Goal: Transaction & Acquisition: Purchase product/service

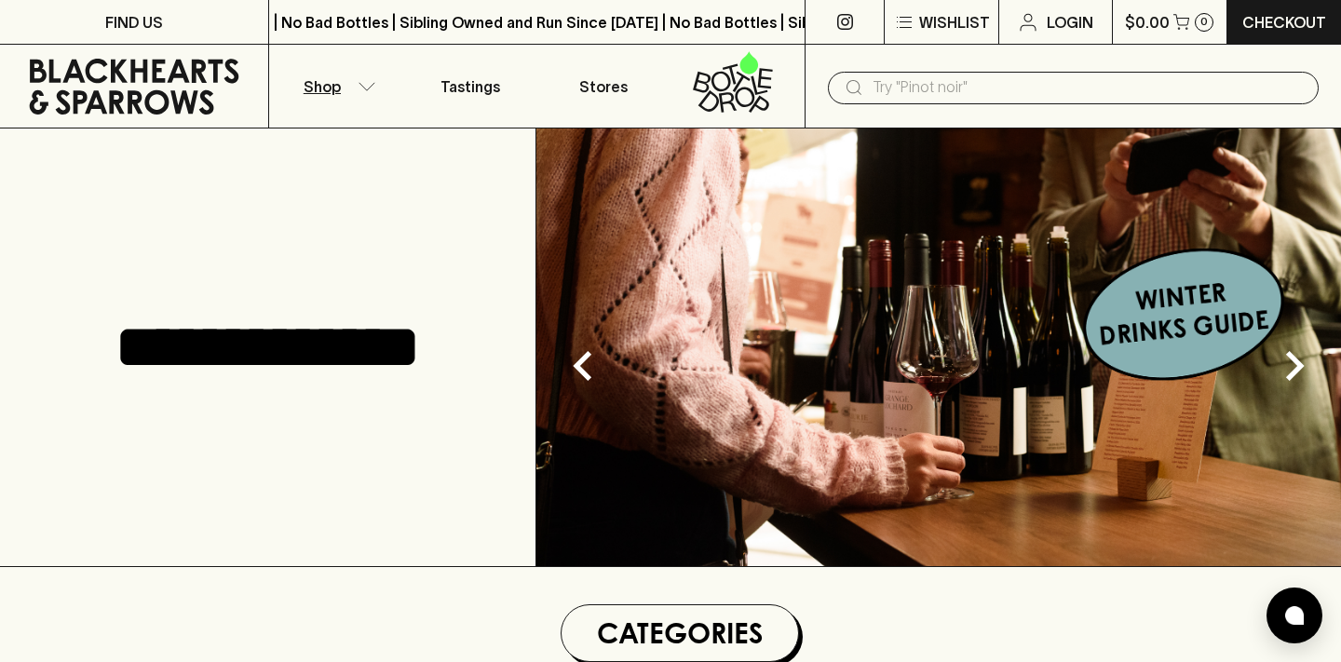
click at [364, 82] on icon "button" at bounding box center [366, 86] width 19 height 9
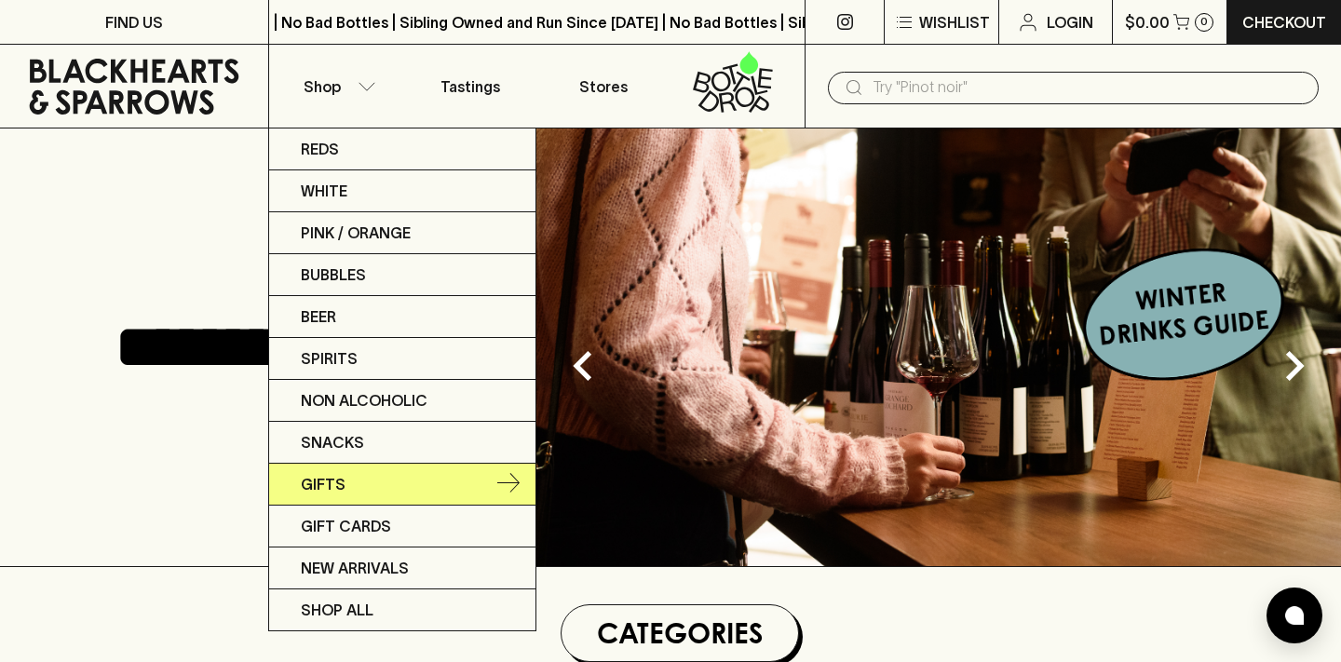
click at [505, 473] on icon at bounding box center [508, 484] width 22 height 22
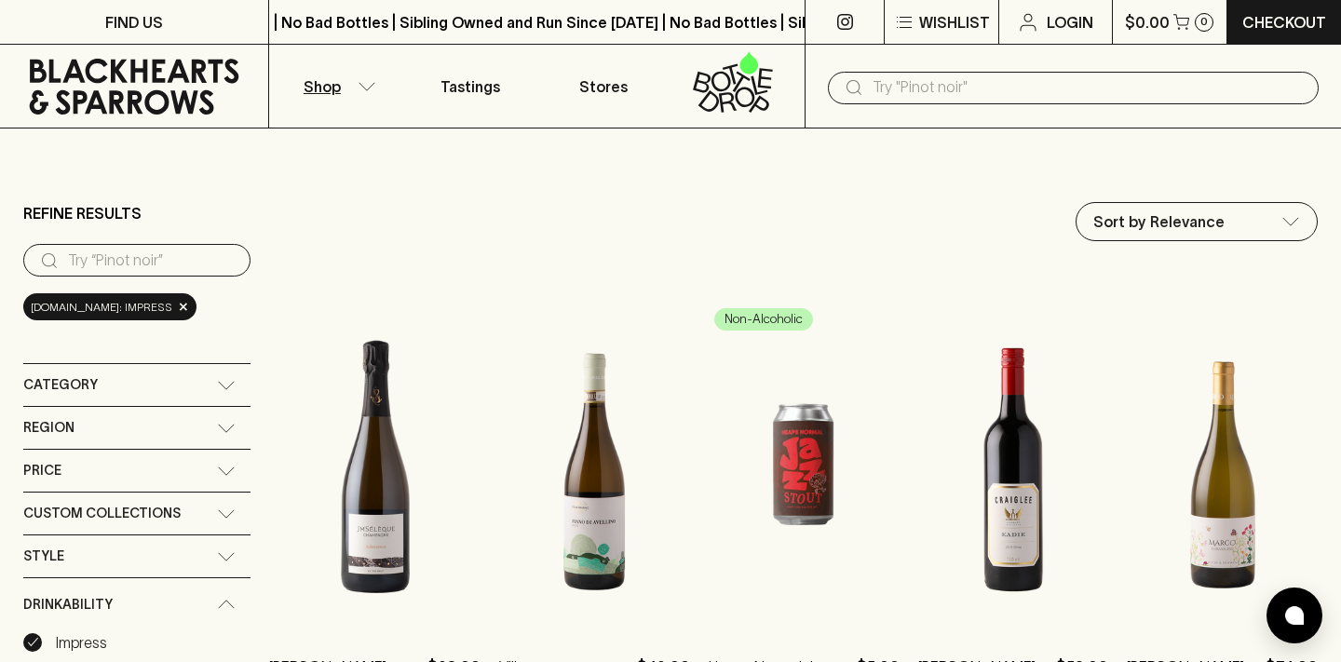
click at [167, 369] on div "Category" at bounding box center [136, 385] width 227 height 42
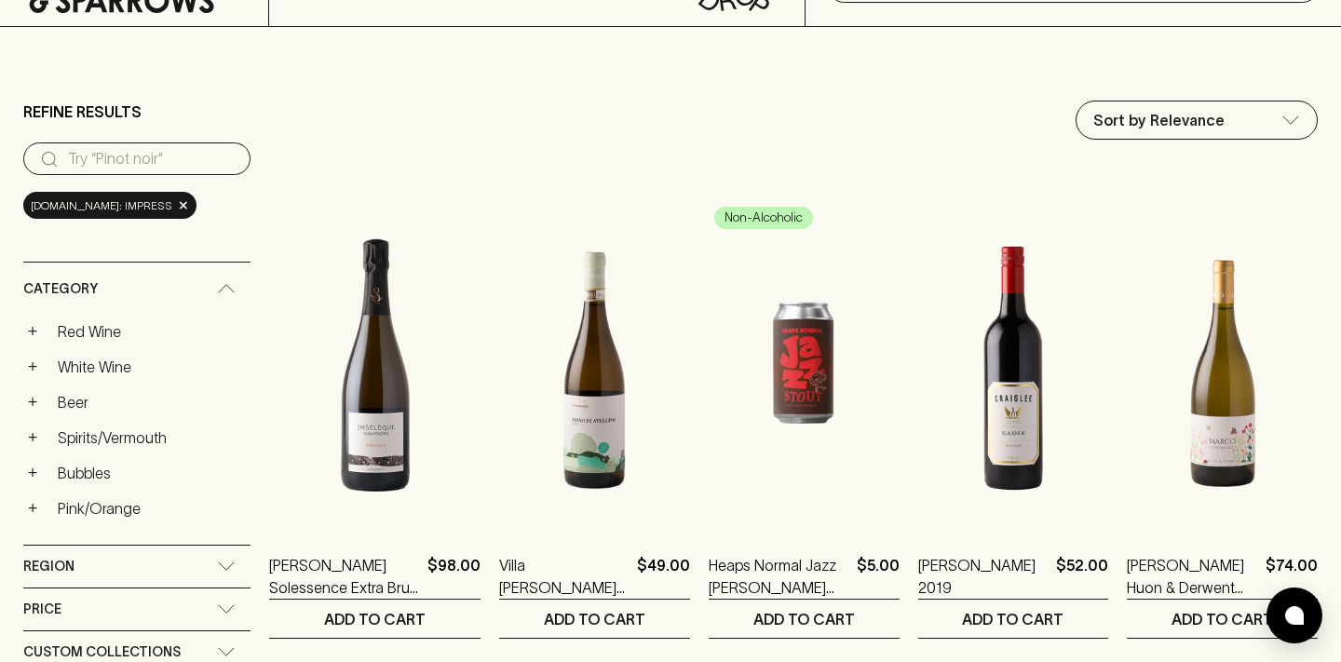
scroll to position [108, 0]
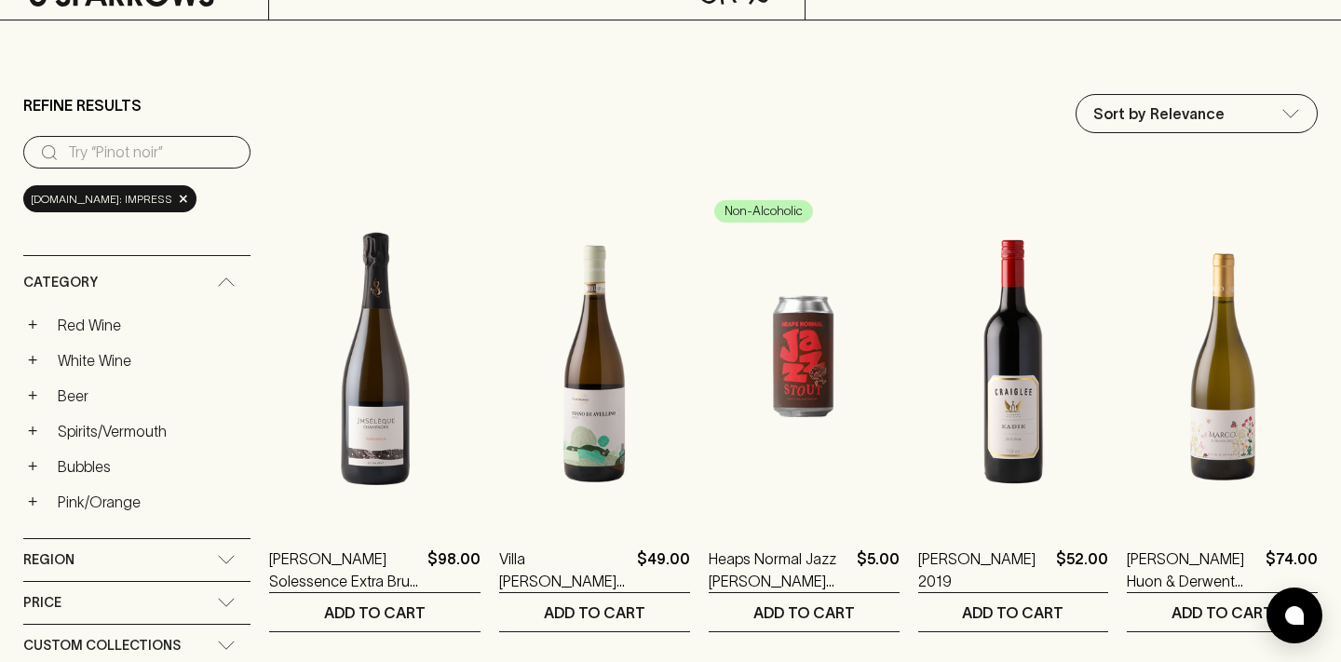
click at [177, 280] on div "Category" at bounding box center [120, 282] width 194 height 23
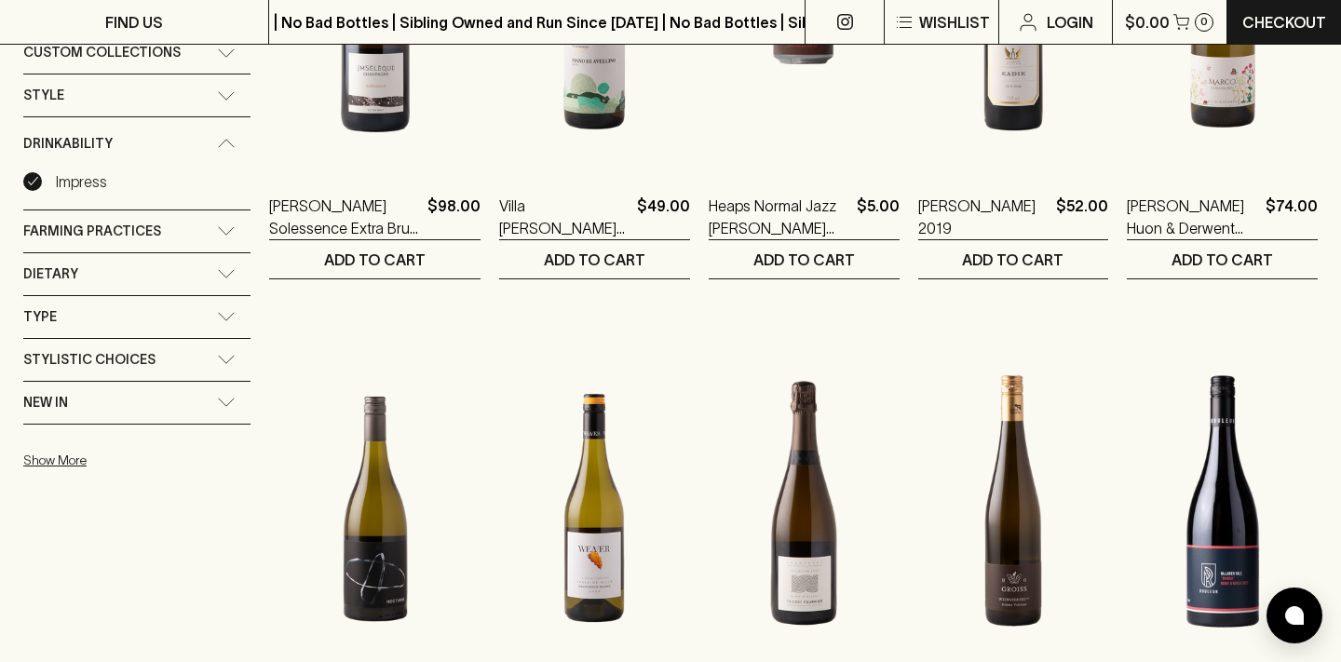
scroll to position [0, 0]
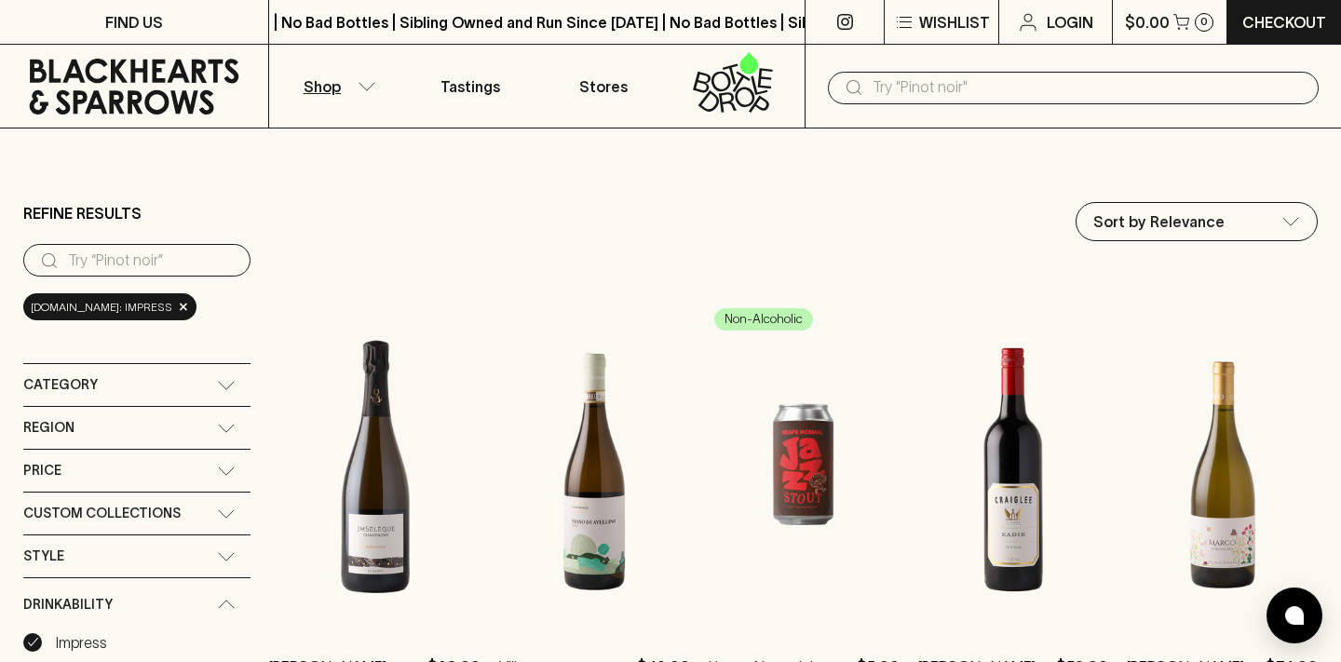
click at [357, 85] on icon "button" at bounding box center [366, 86] width 19 height 9
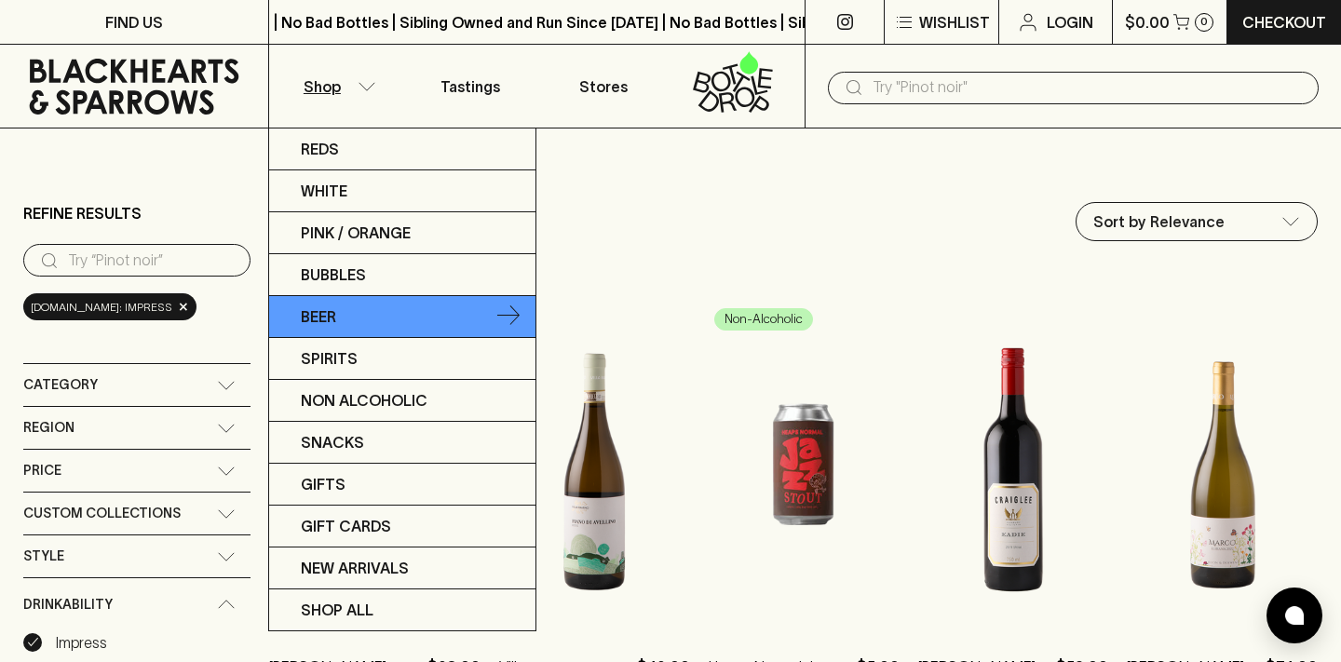
click at [317, 327] on p "Beer" at bounding box center [318, 316] width 35 height 22
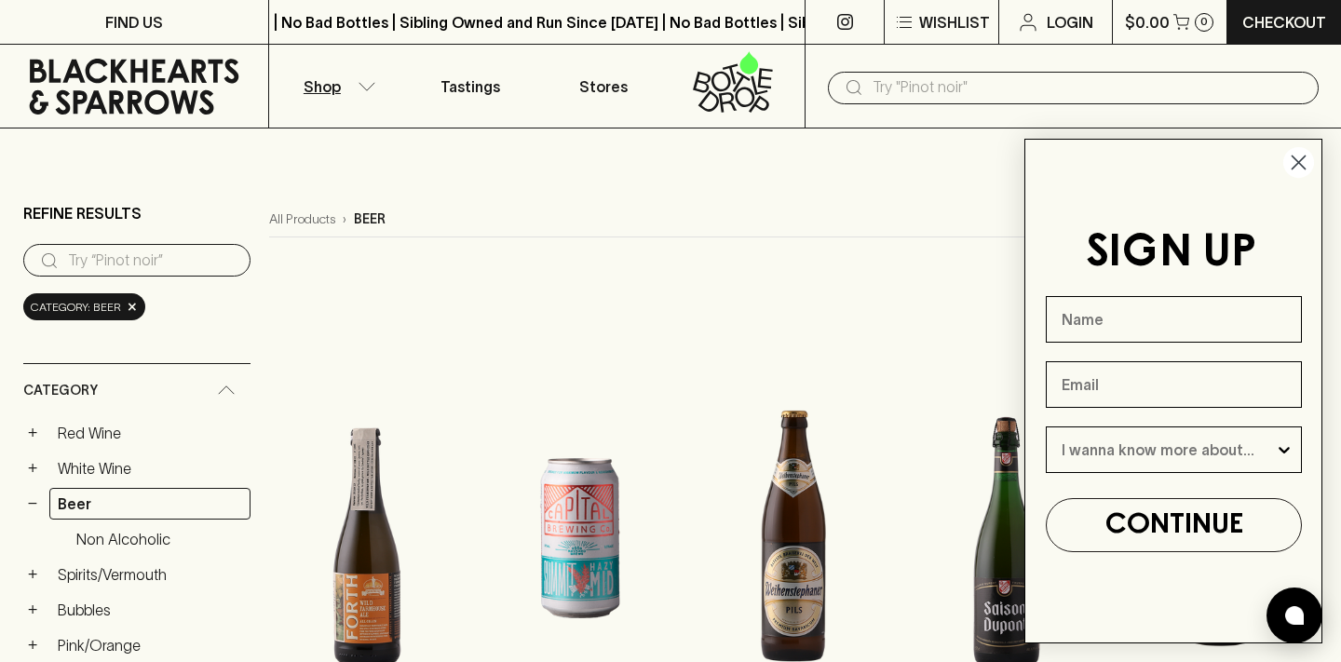
click at [1301, 156] on circle "Close dialog" at bounding box center [1298, 162] width 31 height 31
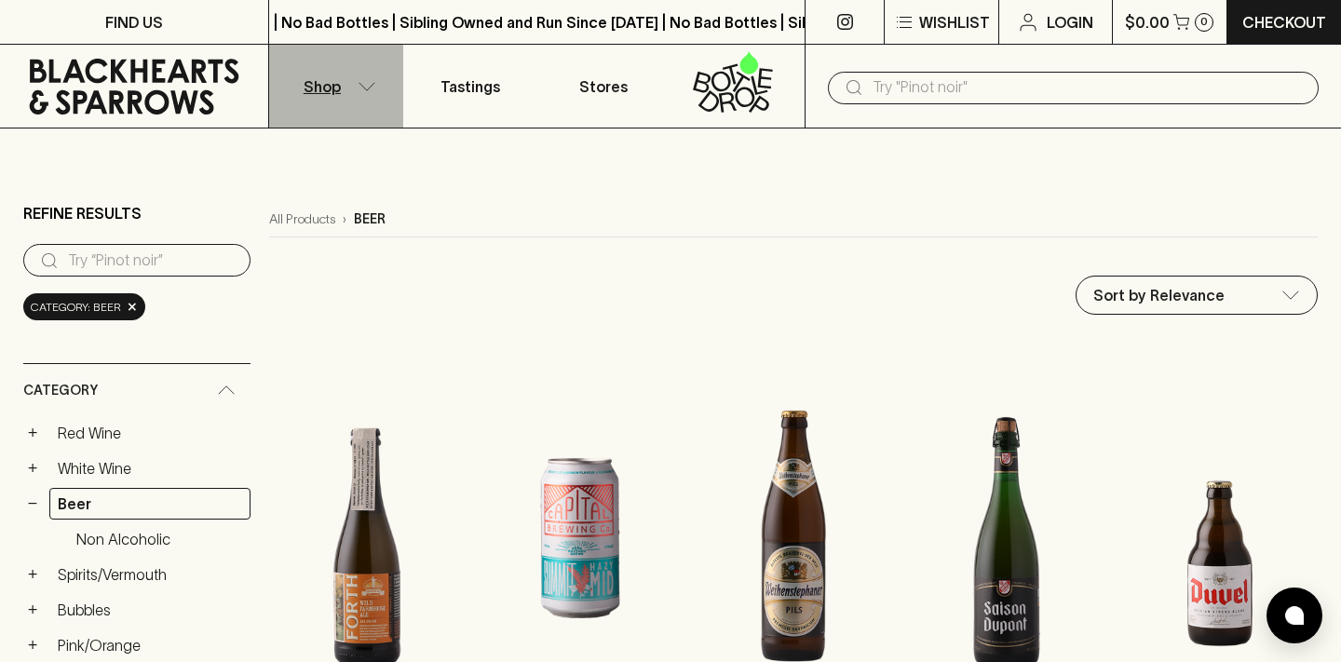
click at [380, 84] on button "Shop" at bounding box center [336, 86] width 134 height 83
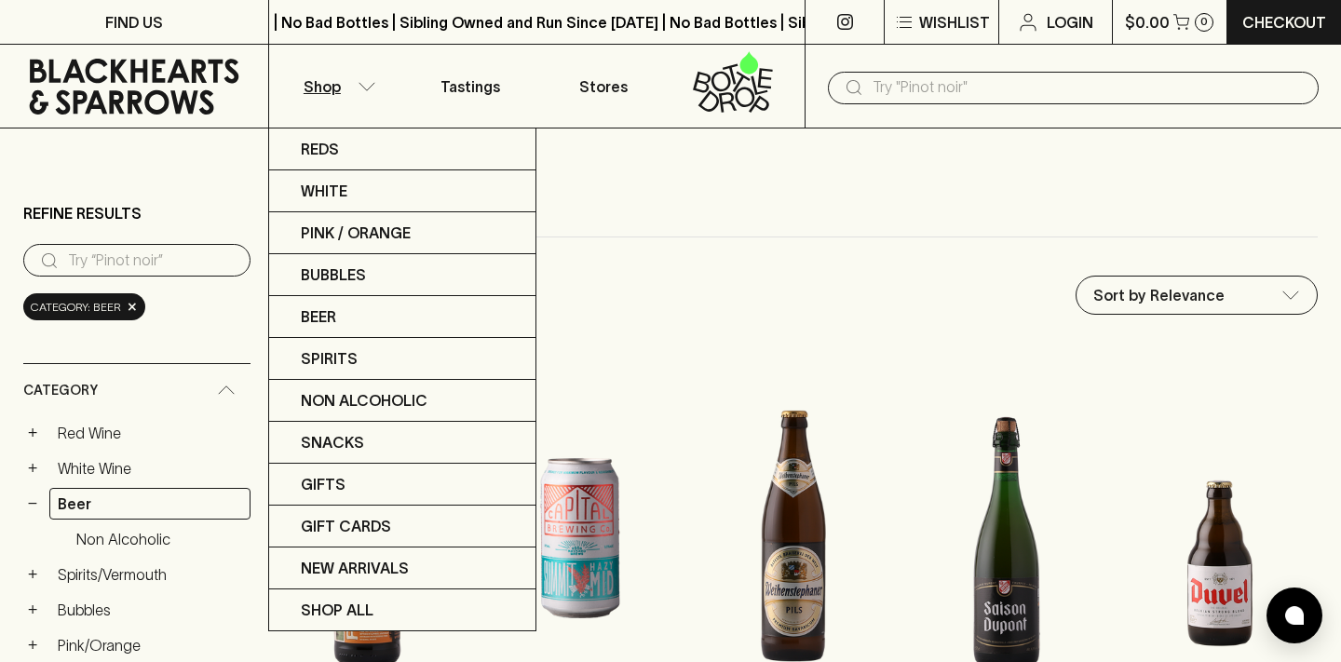
click at [906, 81] on div at bounding box center [670, 331] width 1341 height 662
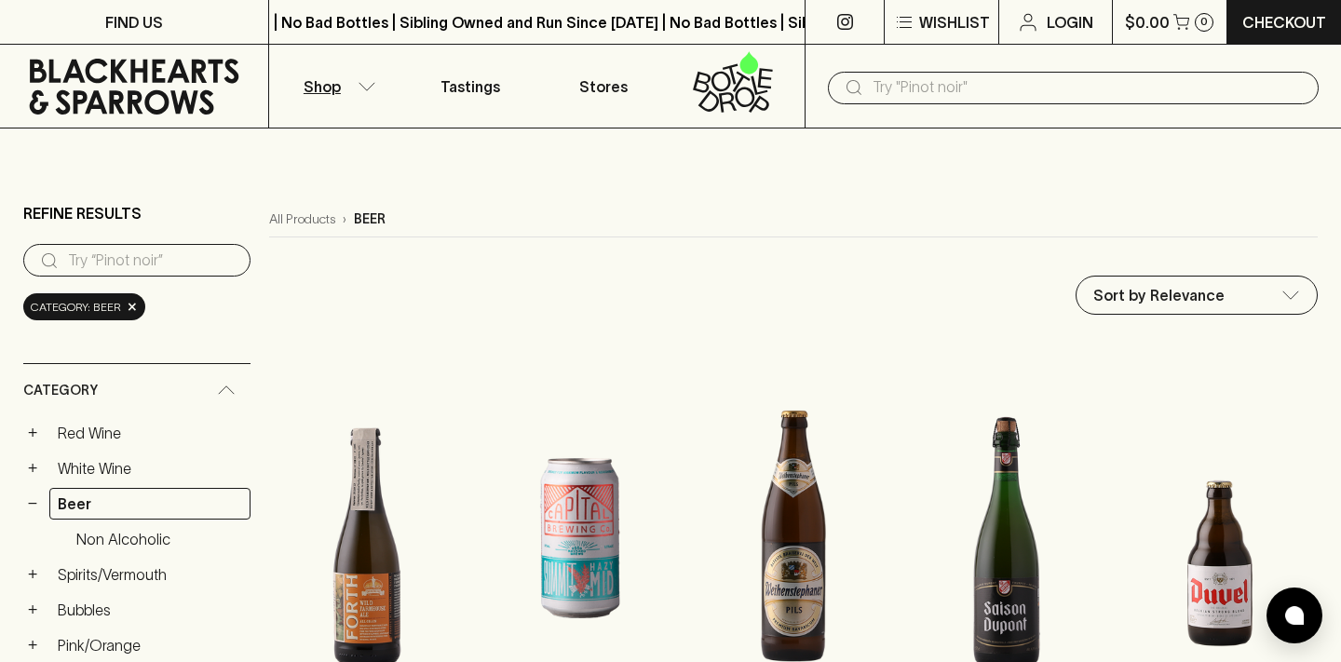
click at [924, 92] on input "text" at bounding box center [1087, 88] width 431 height 30
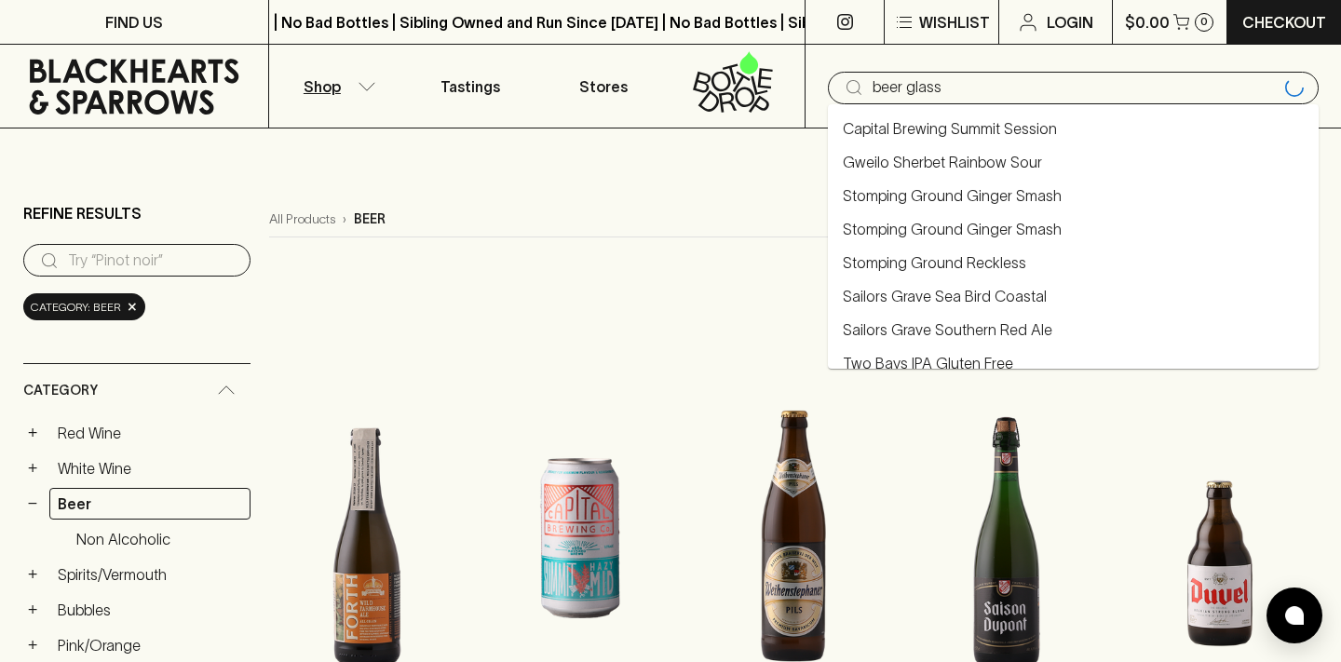
type input "beer glass"
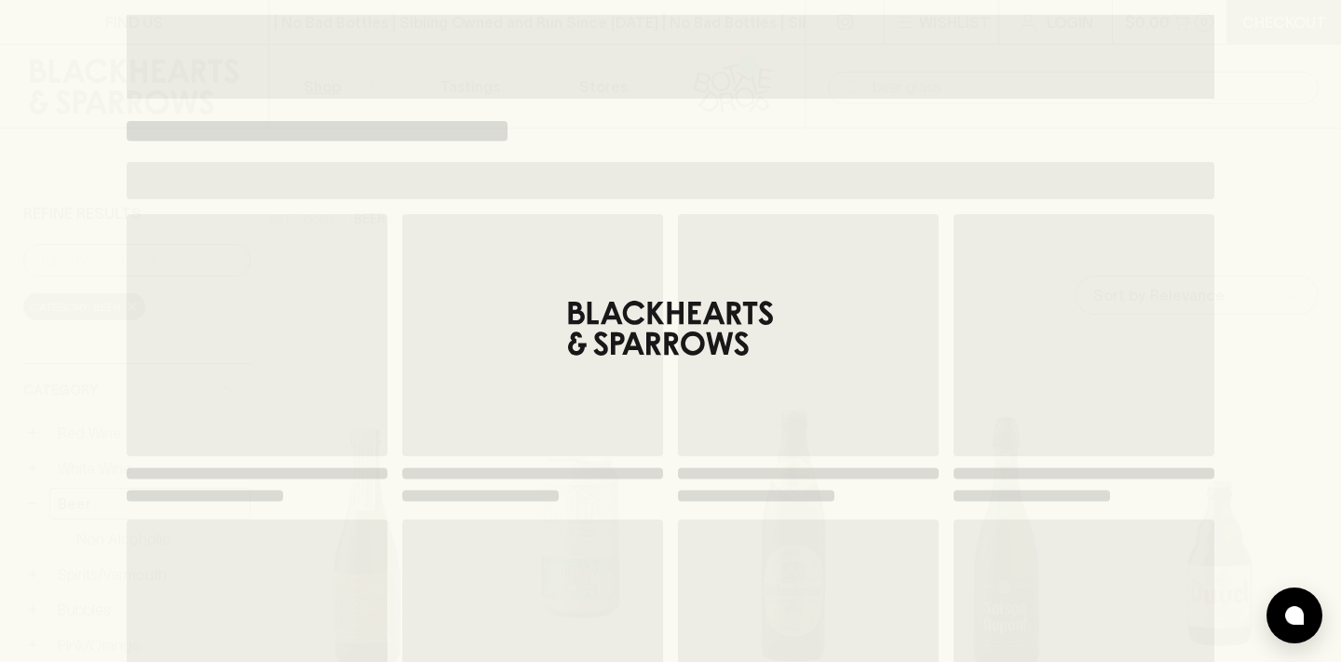
type input "beer glass"
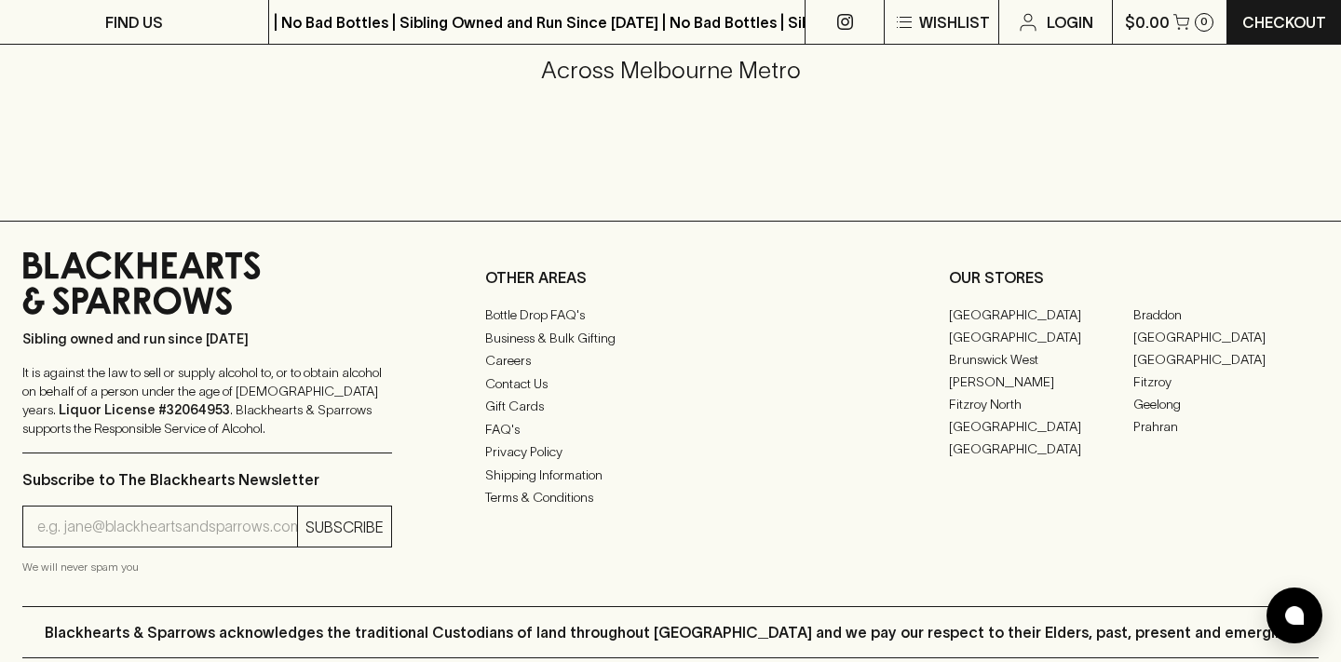
scroll to position [1123, 0]
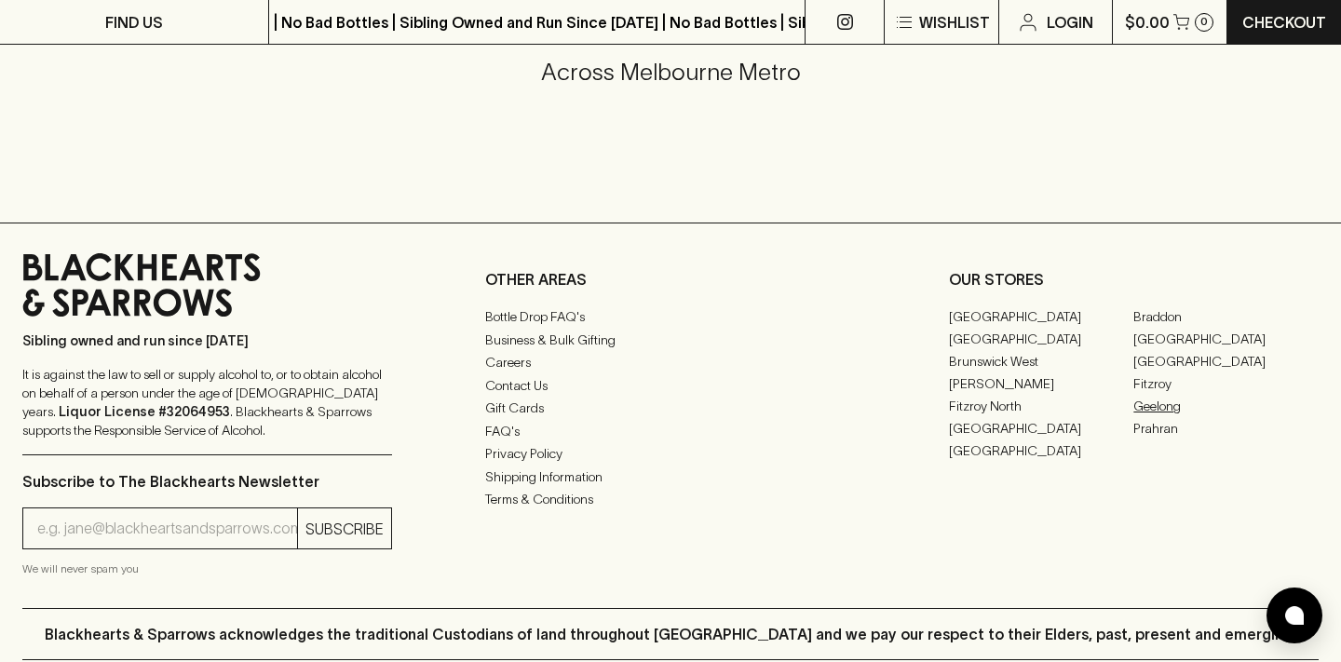
click at [1184, 405] on link "Geelong" at bounding box center [1225, 406] width 185 height 22
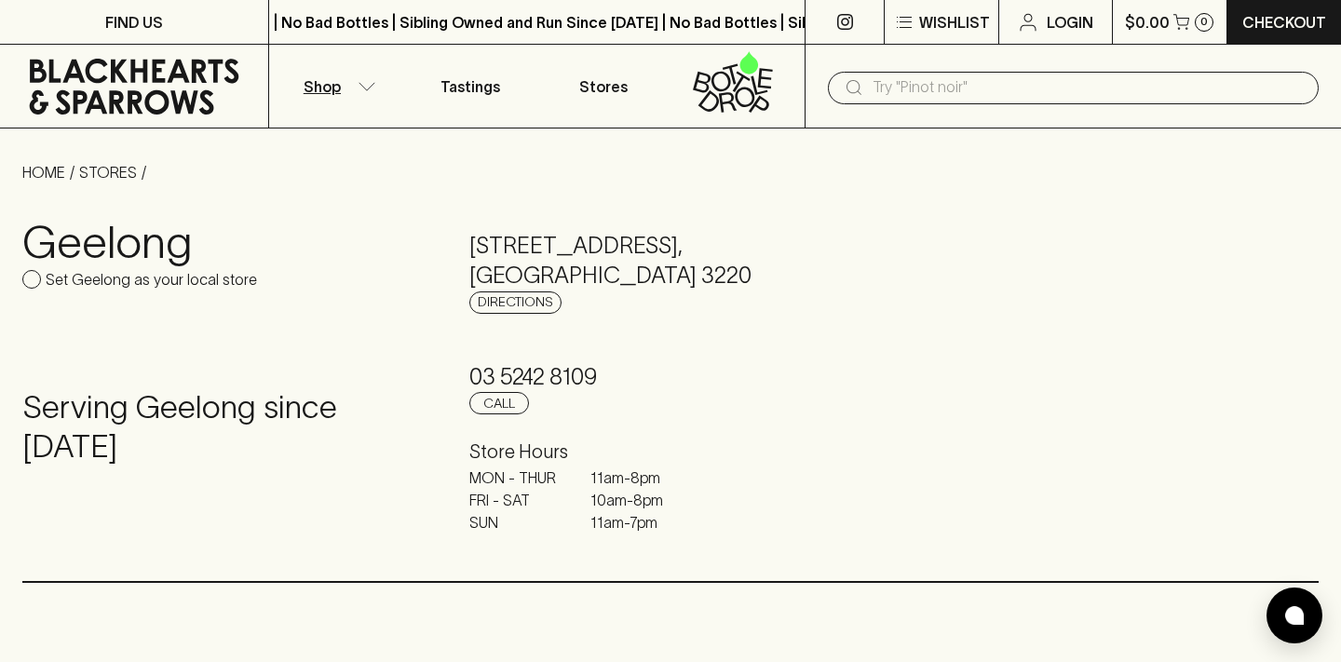
click at [365, 89] on icon "button" at bounding box center [367, 85] width 16 height 7
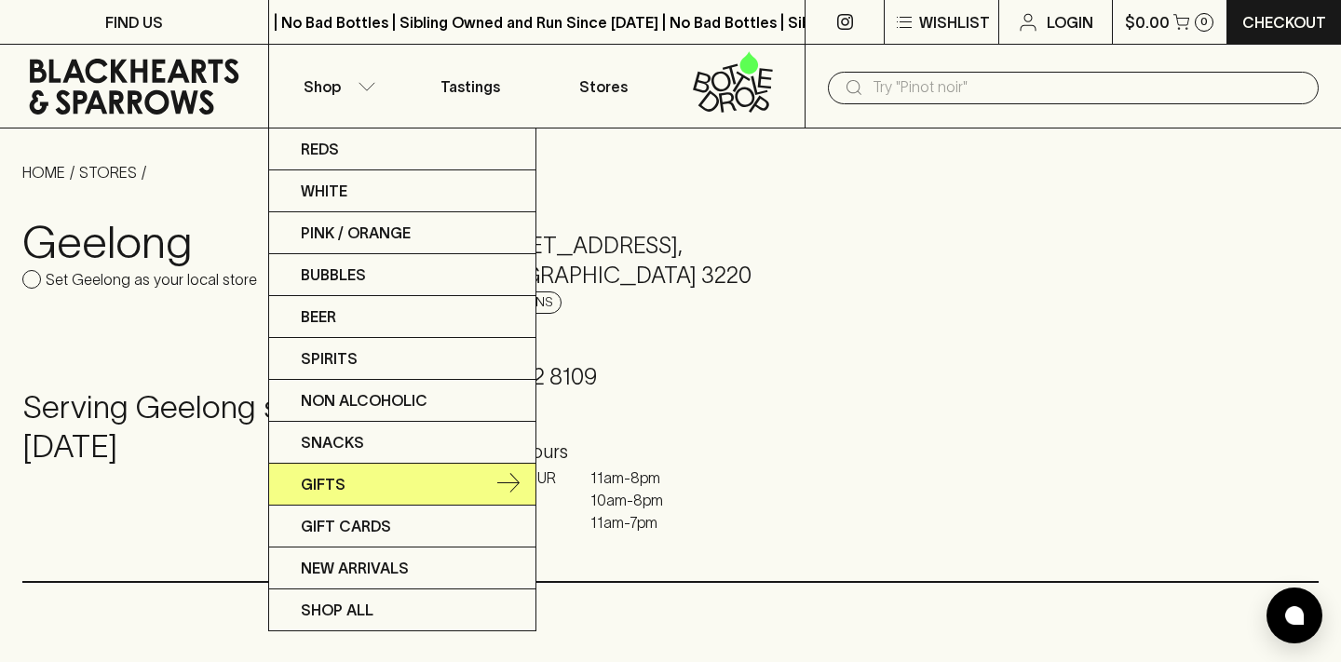
click at [339, 467] on link "Gifts" at bounding box center [402, 485] width 266 height 42
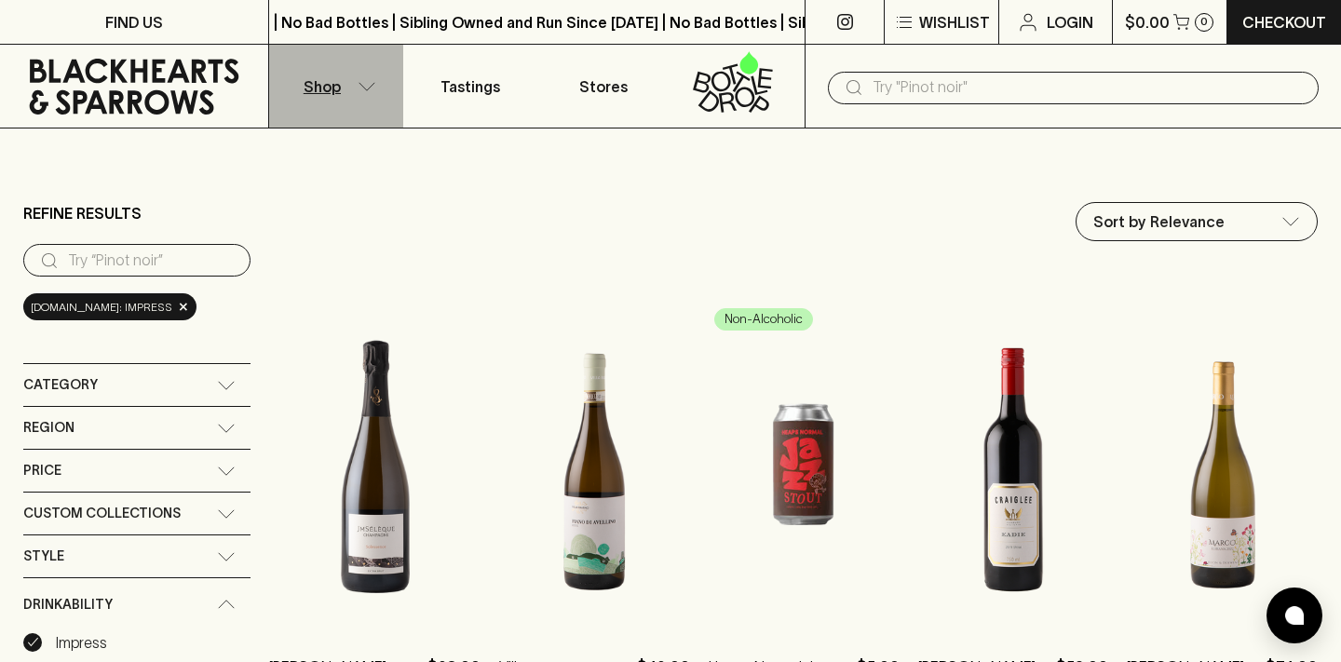
click at [369, 96] on button "Shop" at bounding box center [336, 86] width 134 height 83
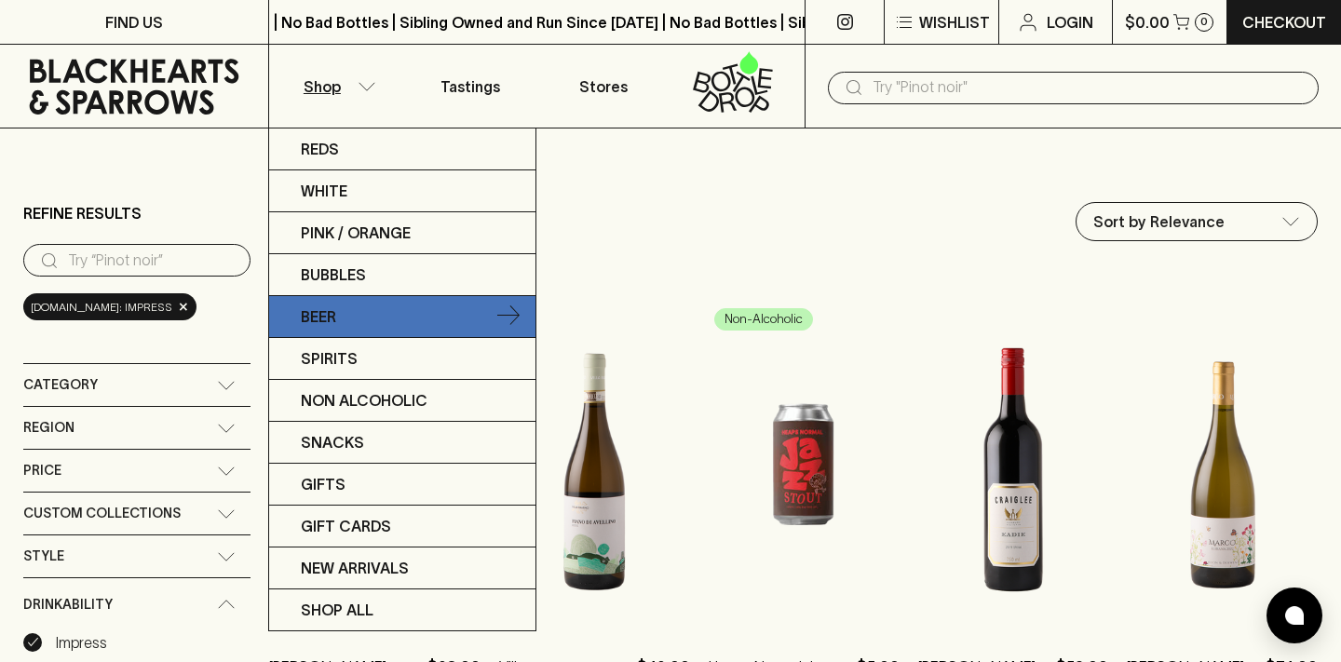
click at [345, 325] on link "Beer" at bounding box center [402, 317] width 266 height 42
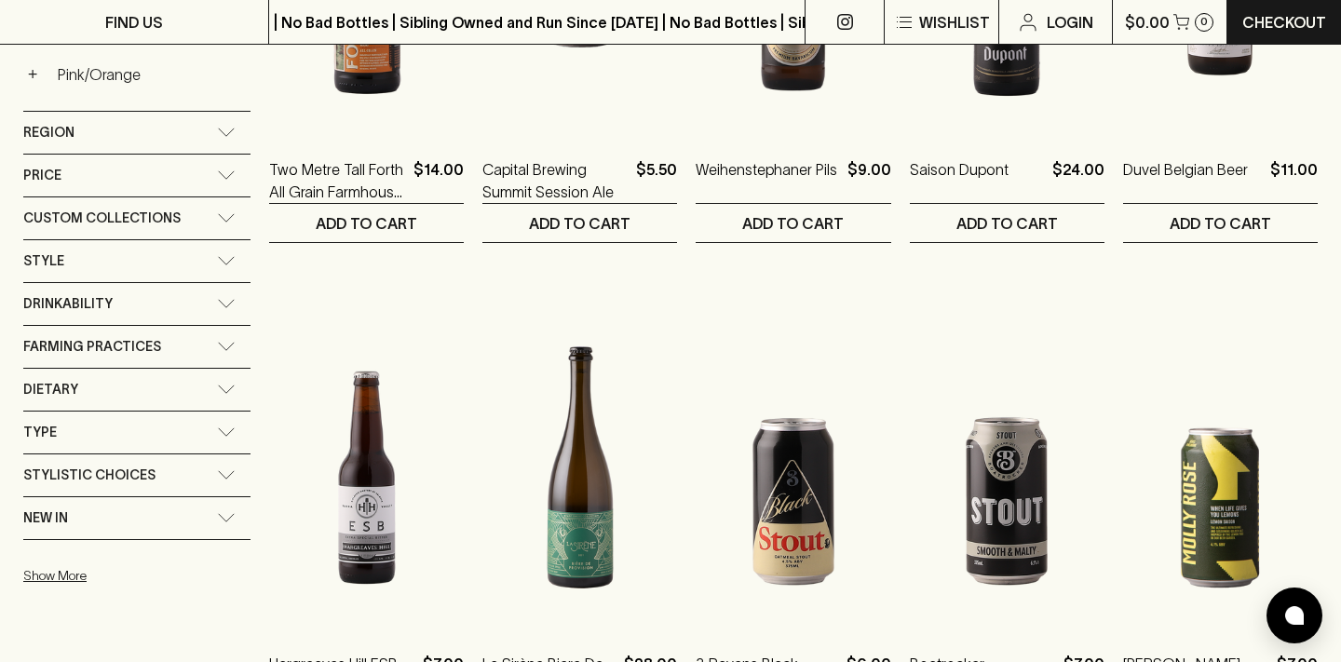
scroll to position [591, 0]
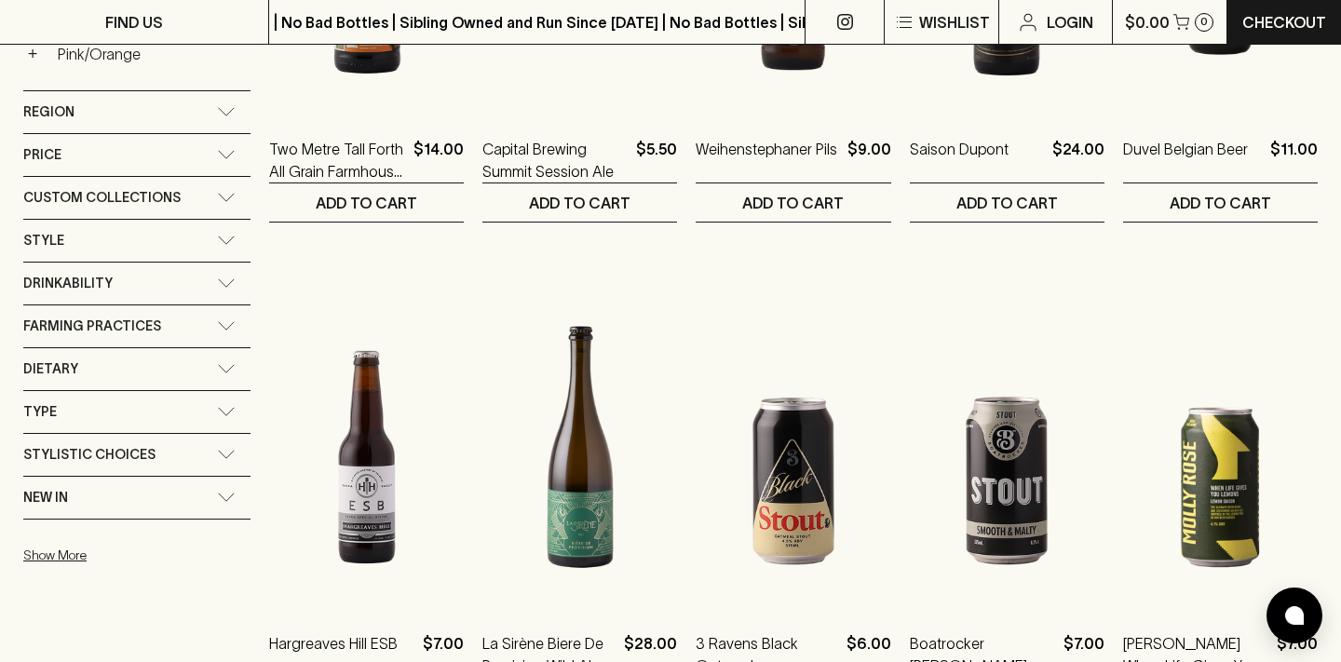
click at [194, 231] on div "Style" at bounding box center [120, 240] width 194 height 23
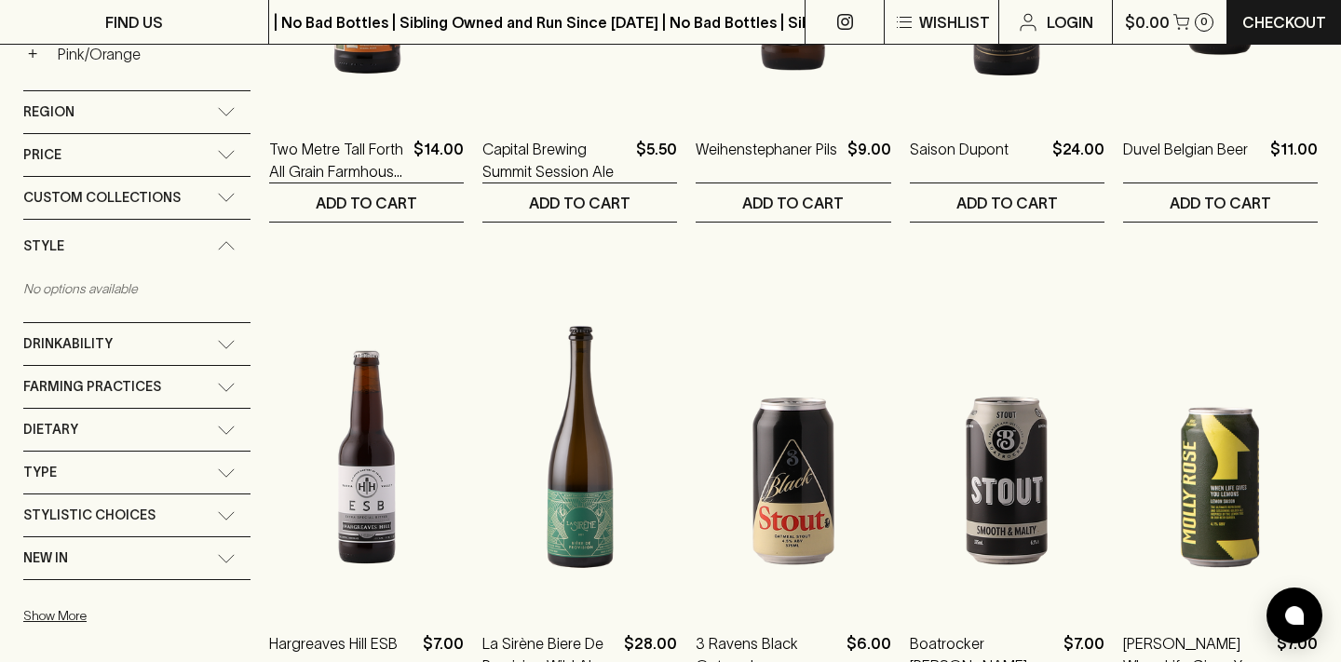
click at [194, 231] on div "Style" at bounding box center [136, 246] width 227 height 53
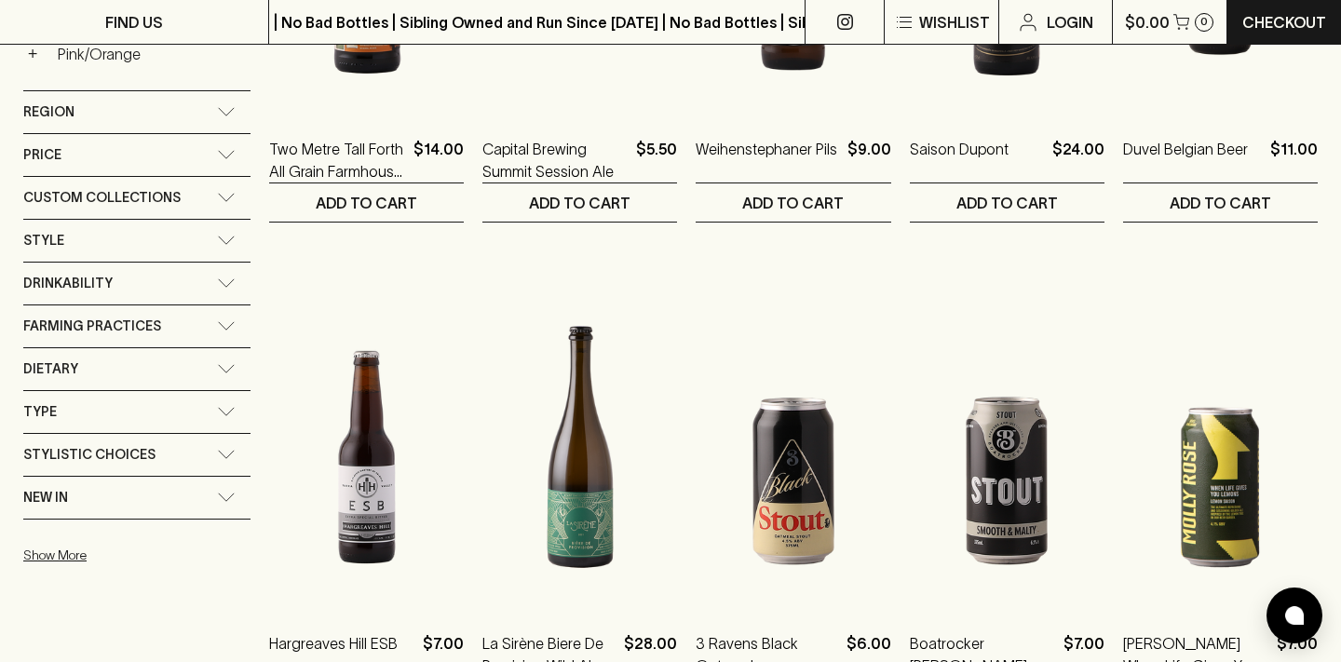
click at [233, 447] on div "Stylistic Choices" at bounding box center [136, 455] width 227 height 42
click at [233, 447] on div "Stylistic Choices" at bounding box center [136, 460] width 227 height 53
click at [222, 409] on icon at bounding box center [226, 411] width 19 height 9
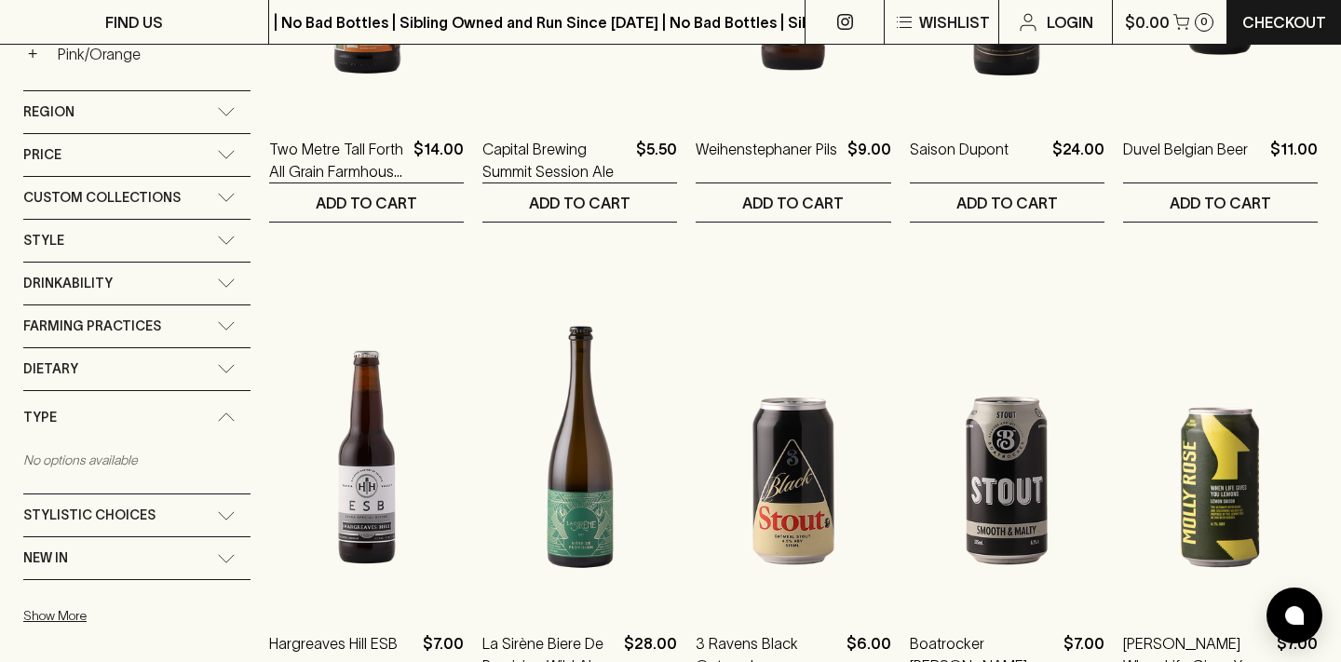
click at [222, 409] on div "Type" at bounding box center [136, 417] width 227 height 53
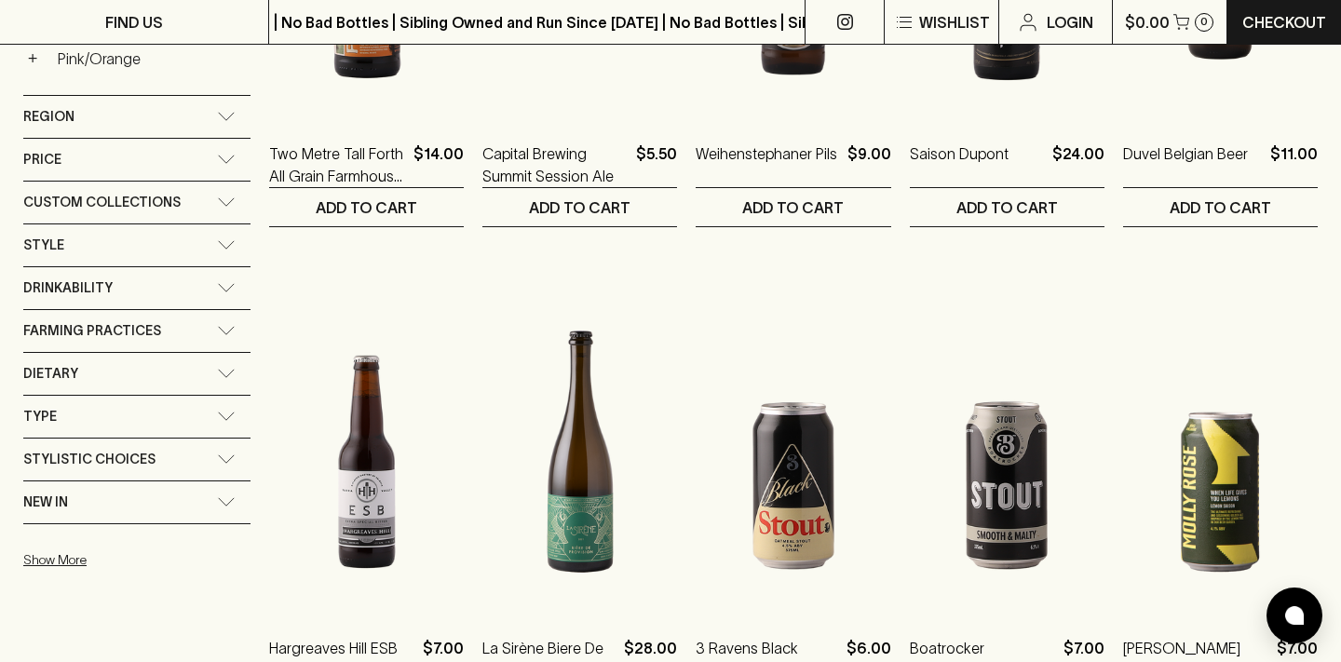
scroll to position [588, 0]
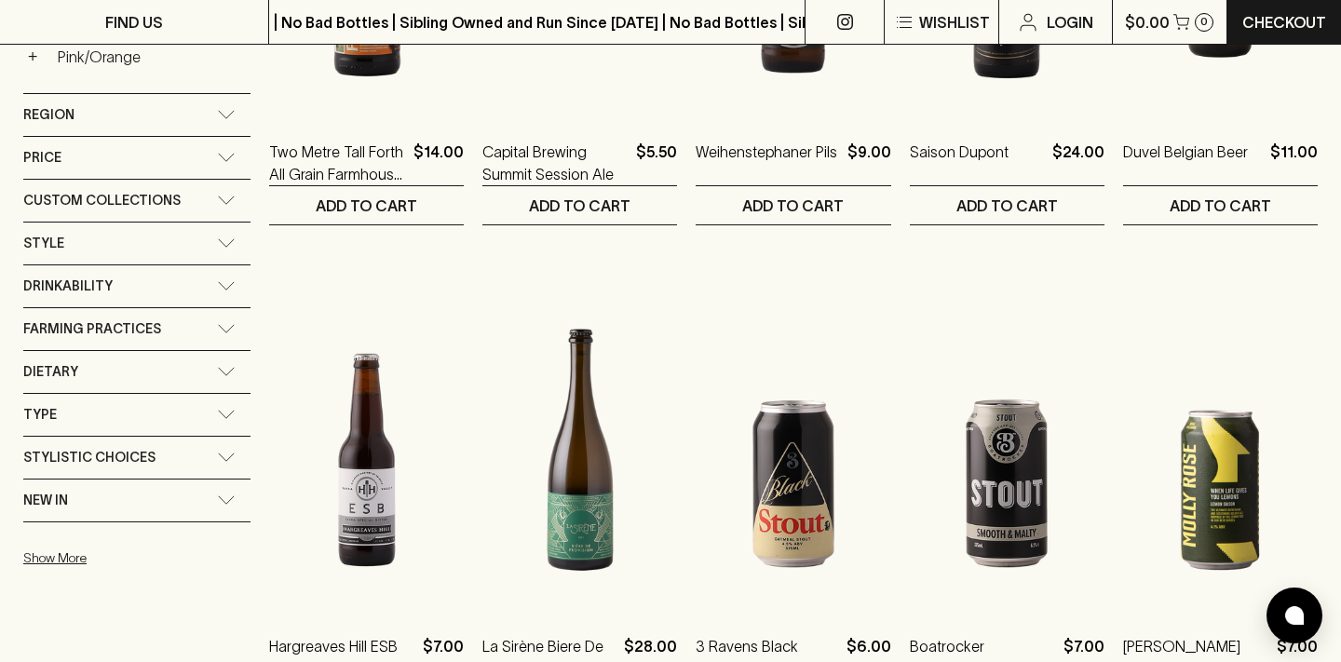
click at [239, 279] on div "Drinkability" at bounding box center [136, 286] width 227 height 42
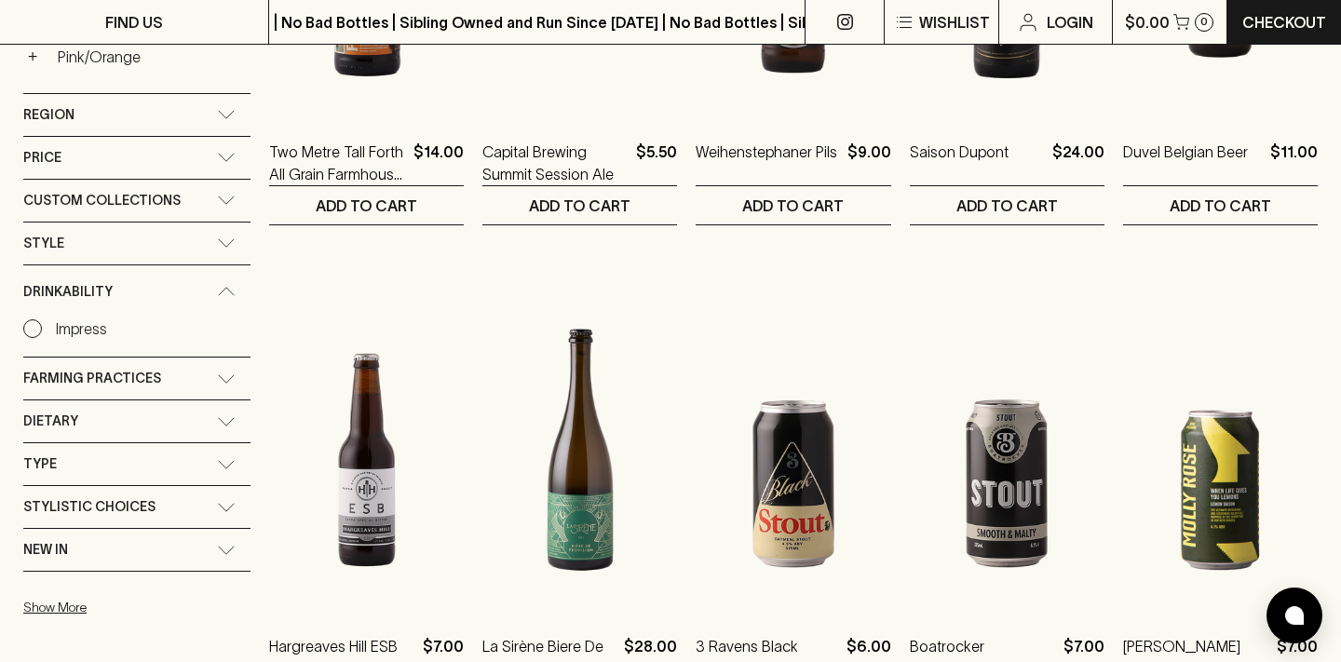
click at [239, 279] on div "Drinkability" at bounding box center [136, 291] width 227 height 53
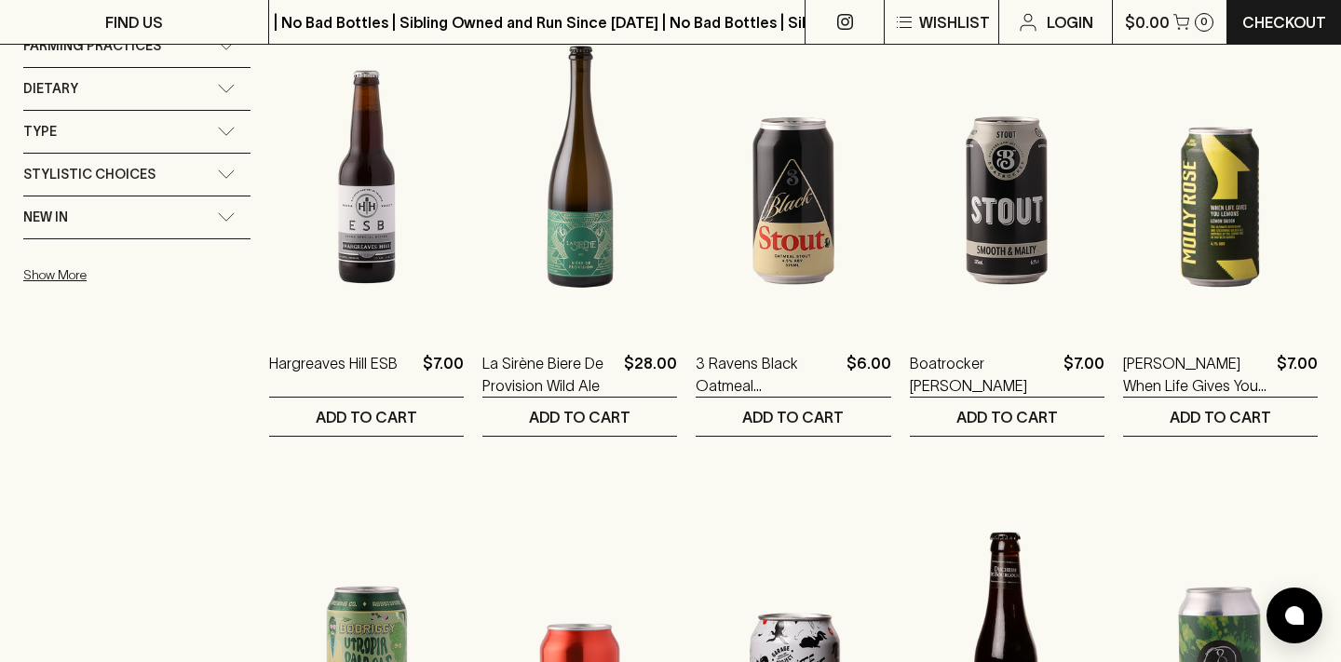
scroll to position [1297, 0]
